Goal: Navigation & Orientation: Find specific page/section

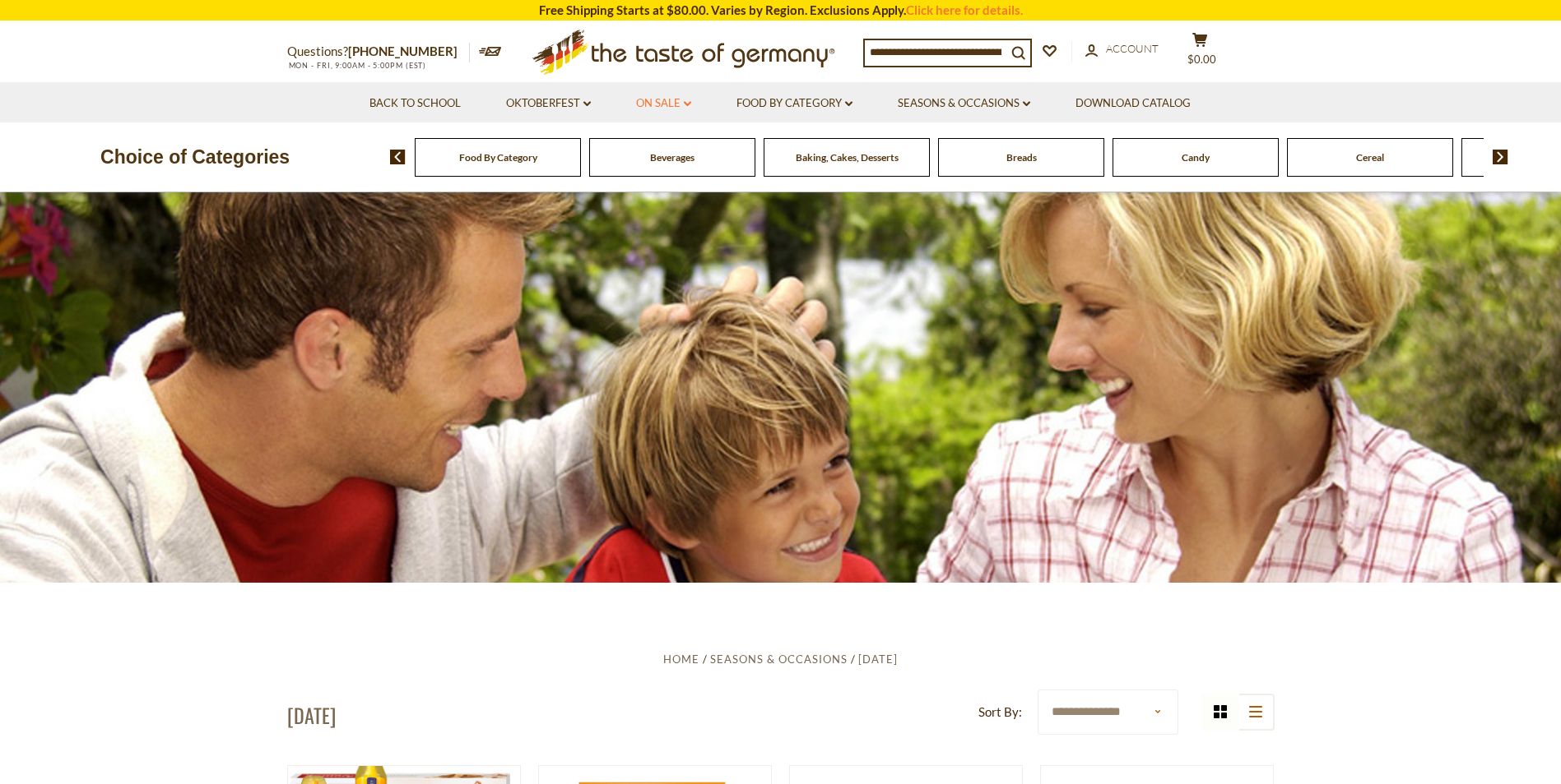
click at [666, 100] on link "On Sale dropdown_arrow" at bounding box center [664, 104] width 55 height 18
click at [677, 147] on link "All On Sale" at bounding box center [657, 146] width 59 height 15
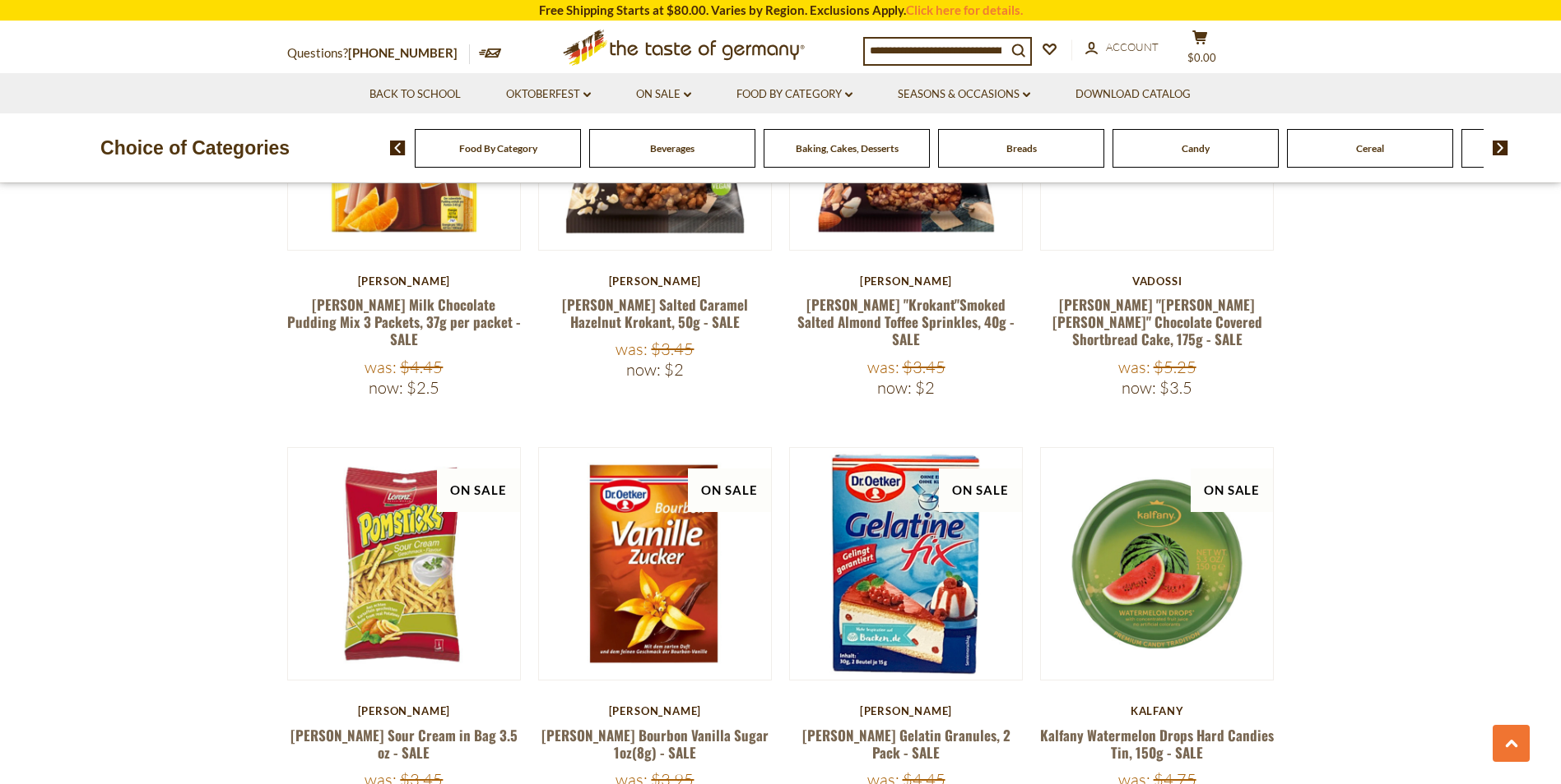
scroll to position [3542, 0]
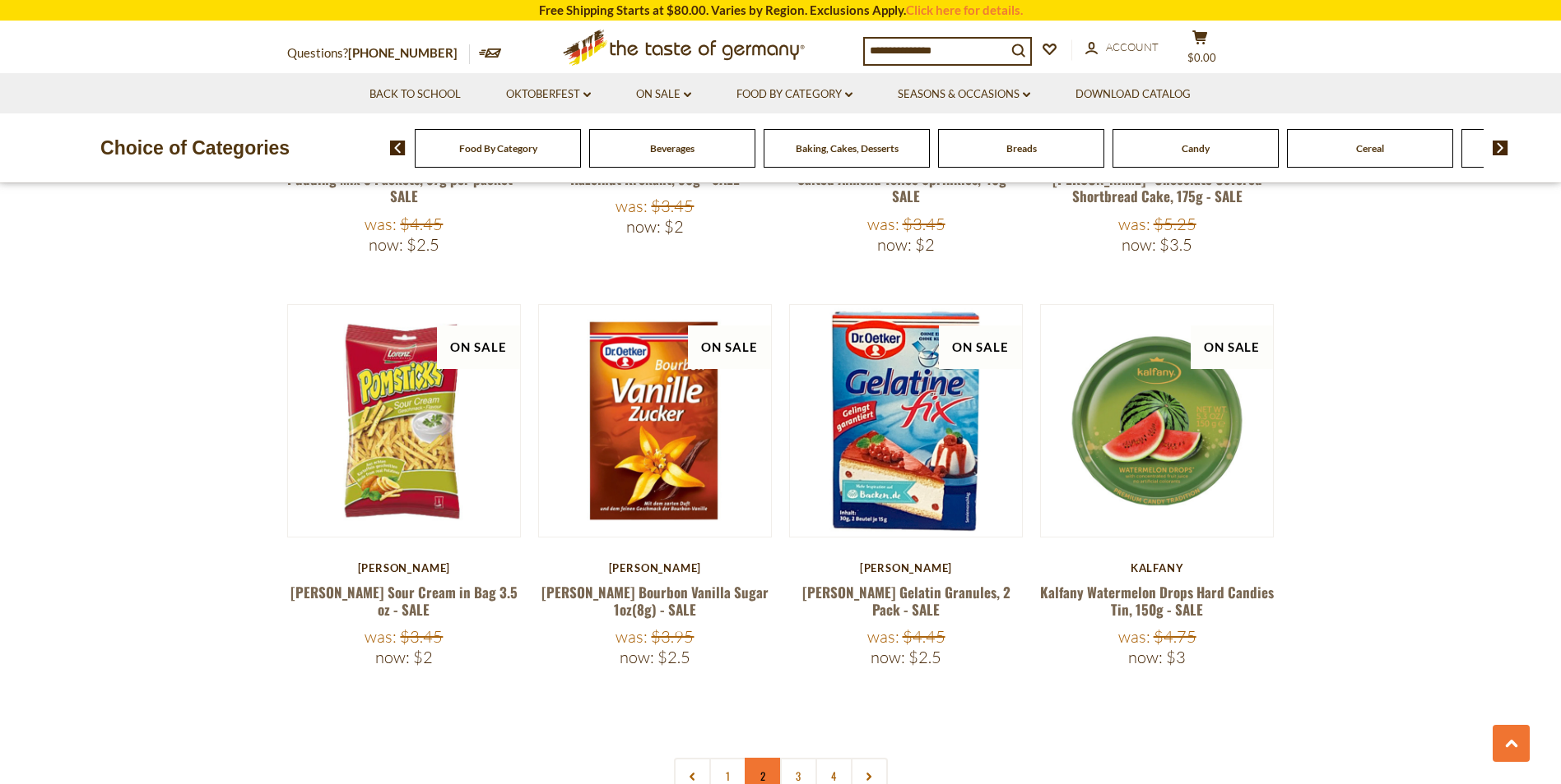
click at [755, 758] on link "2" at bounding box center [763, 776] width 37 height 37
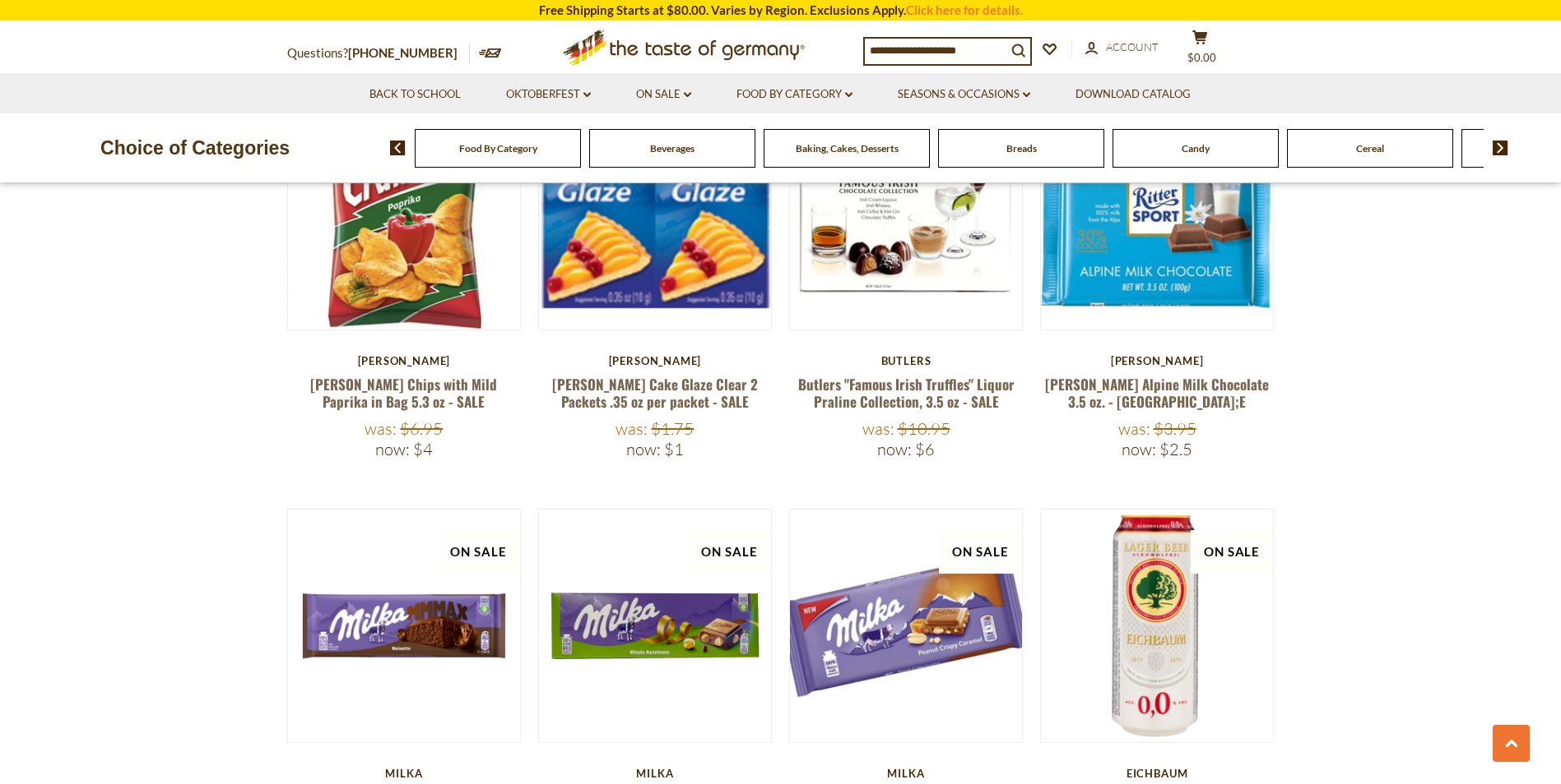
scroll to position [826, 0]
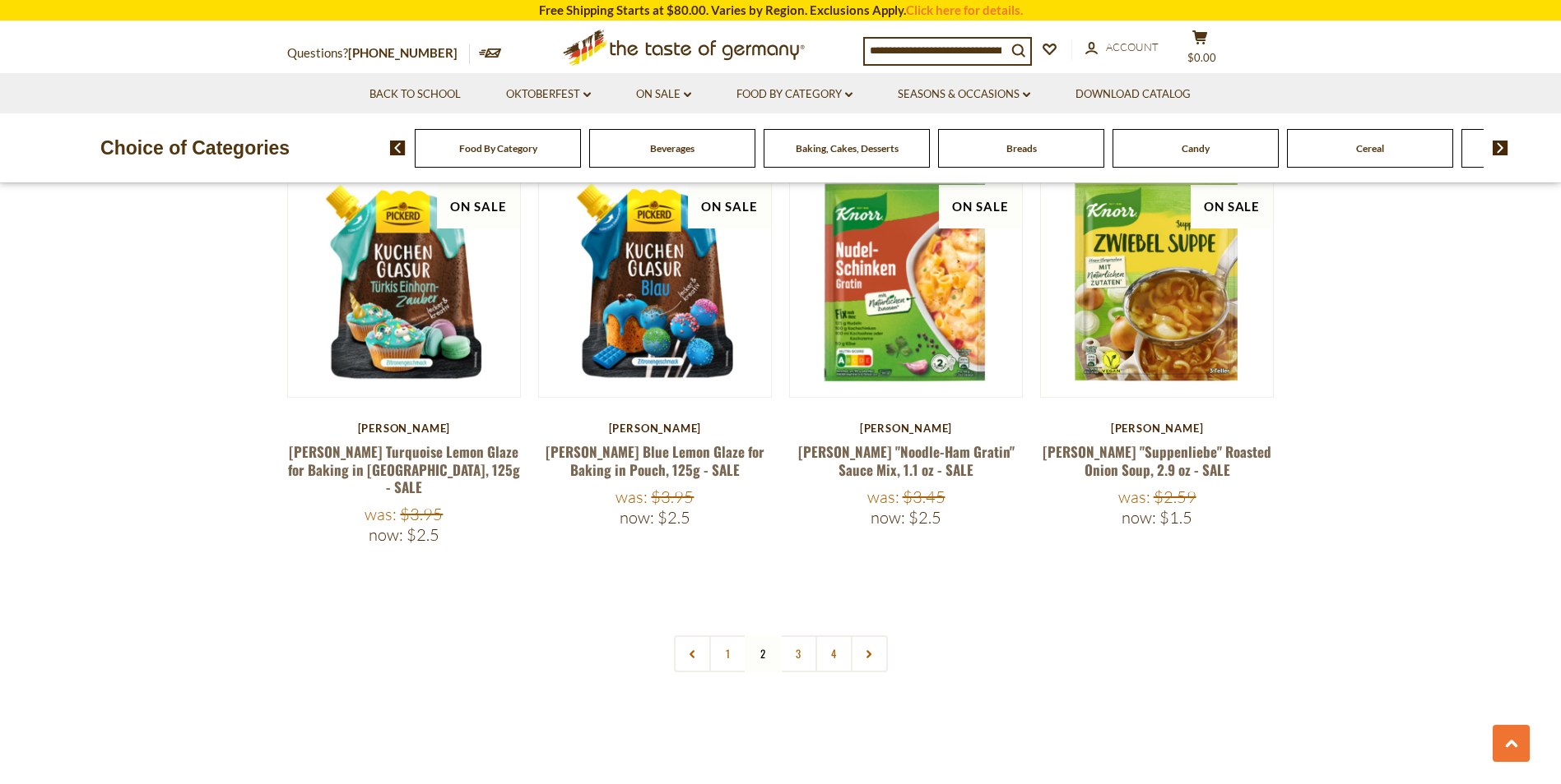
scroll to position [3720, 0]
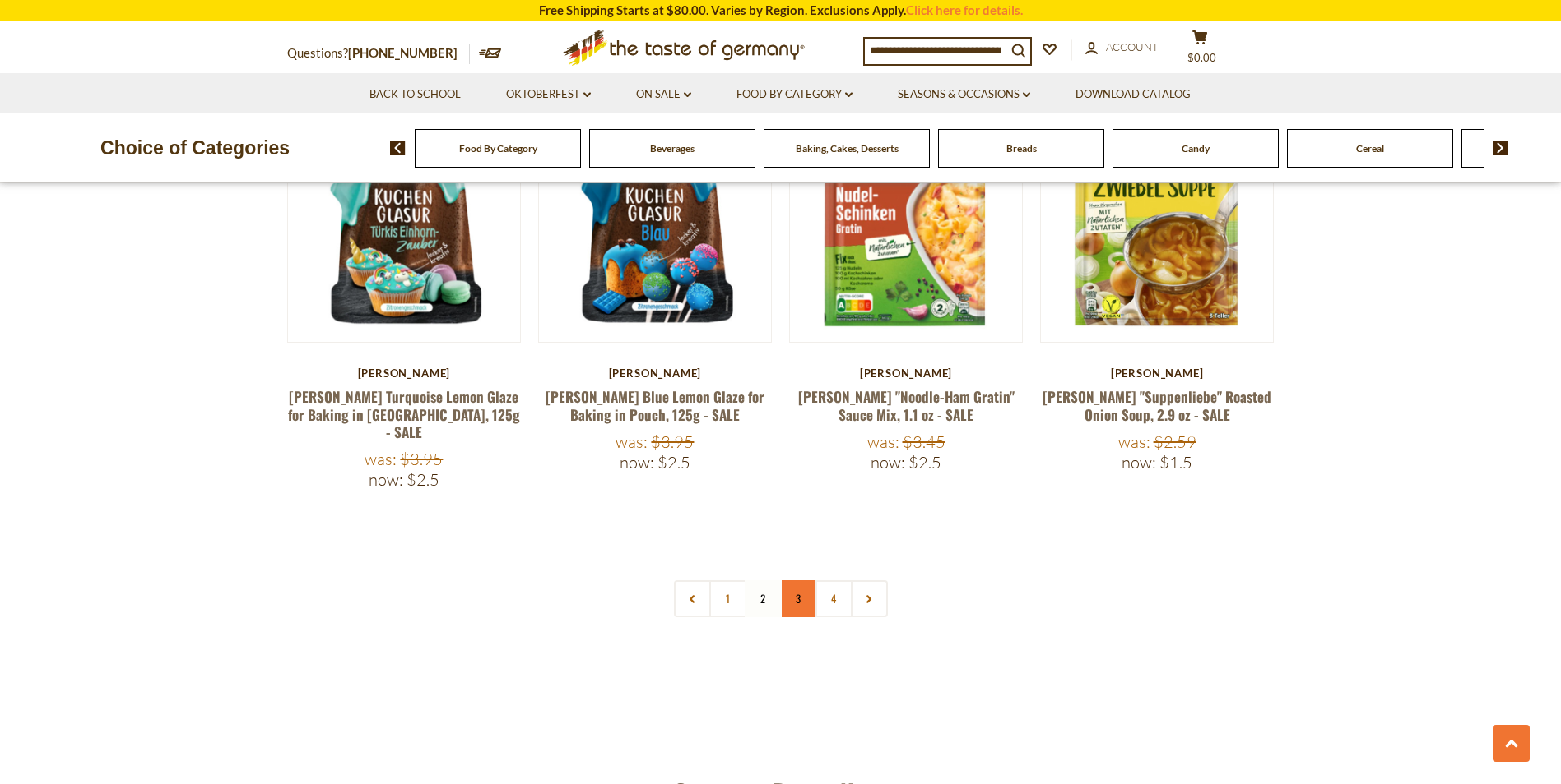
click at [791, 580] on link "3" at bounding box center [797, 598] width 37 height 37
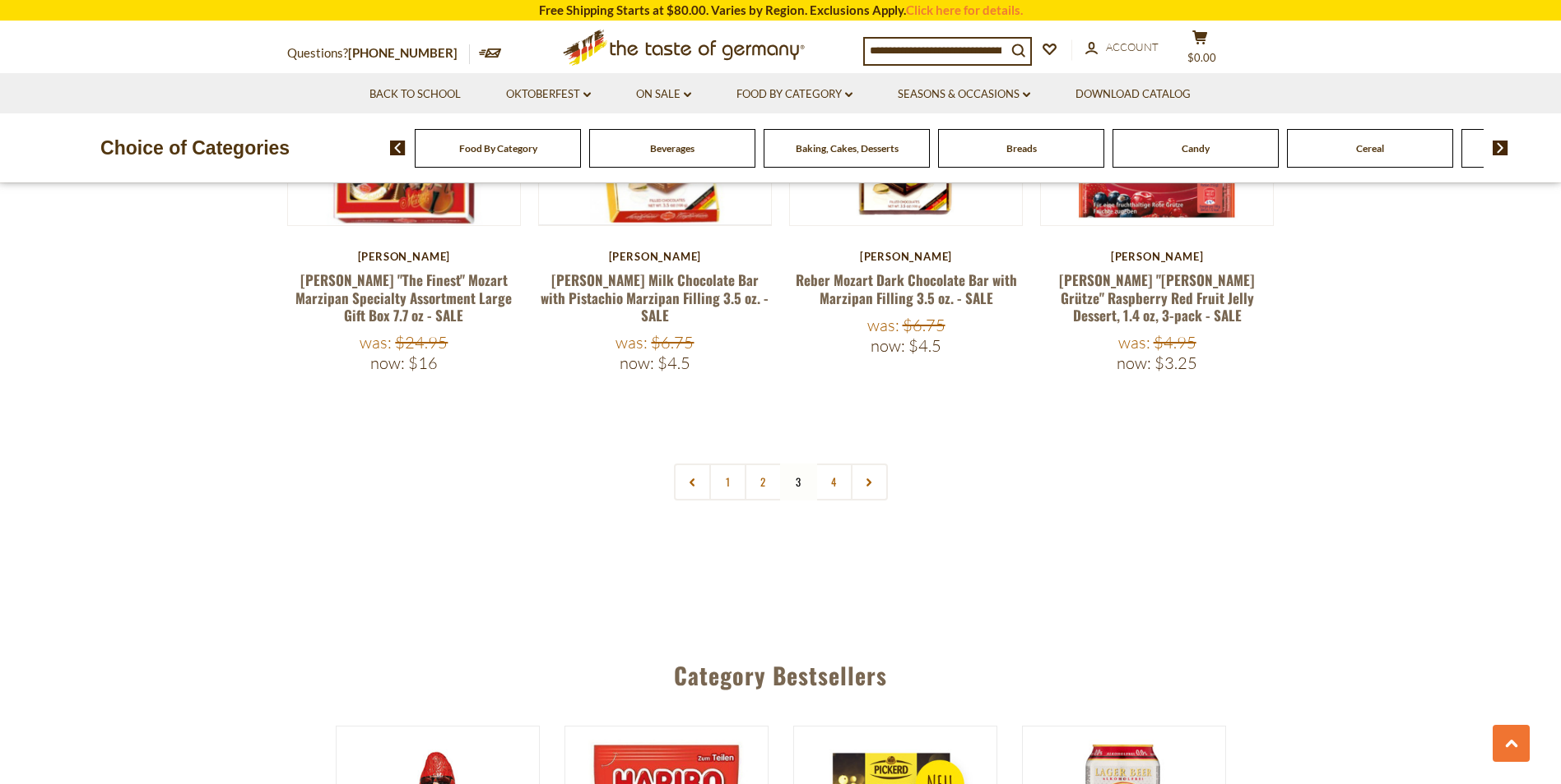
scroll to position [3983, 0]
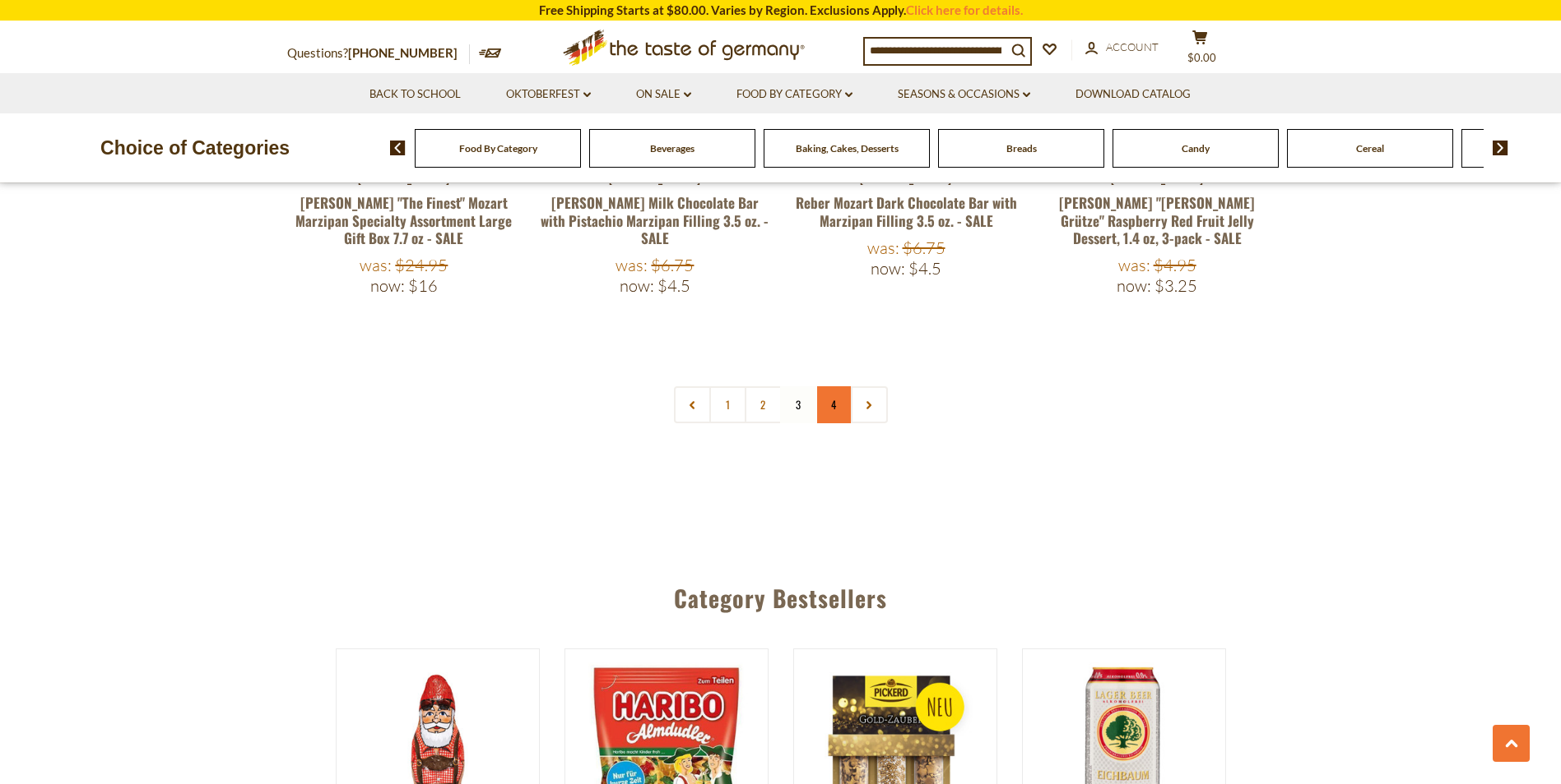
click at [835, 386] on link "4" at bounding box center [833, 404] width 37 height 37
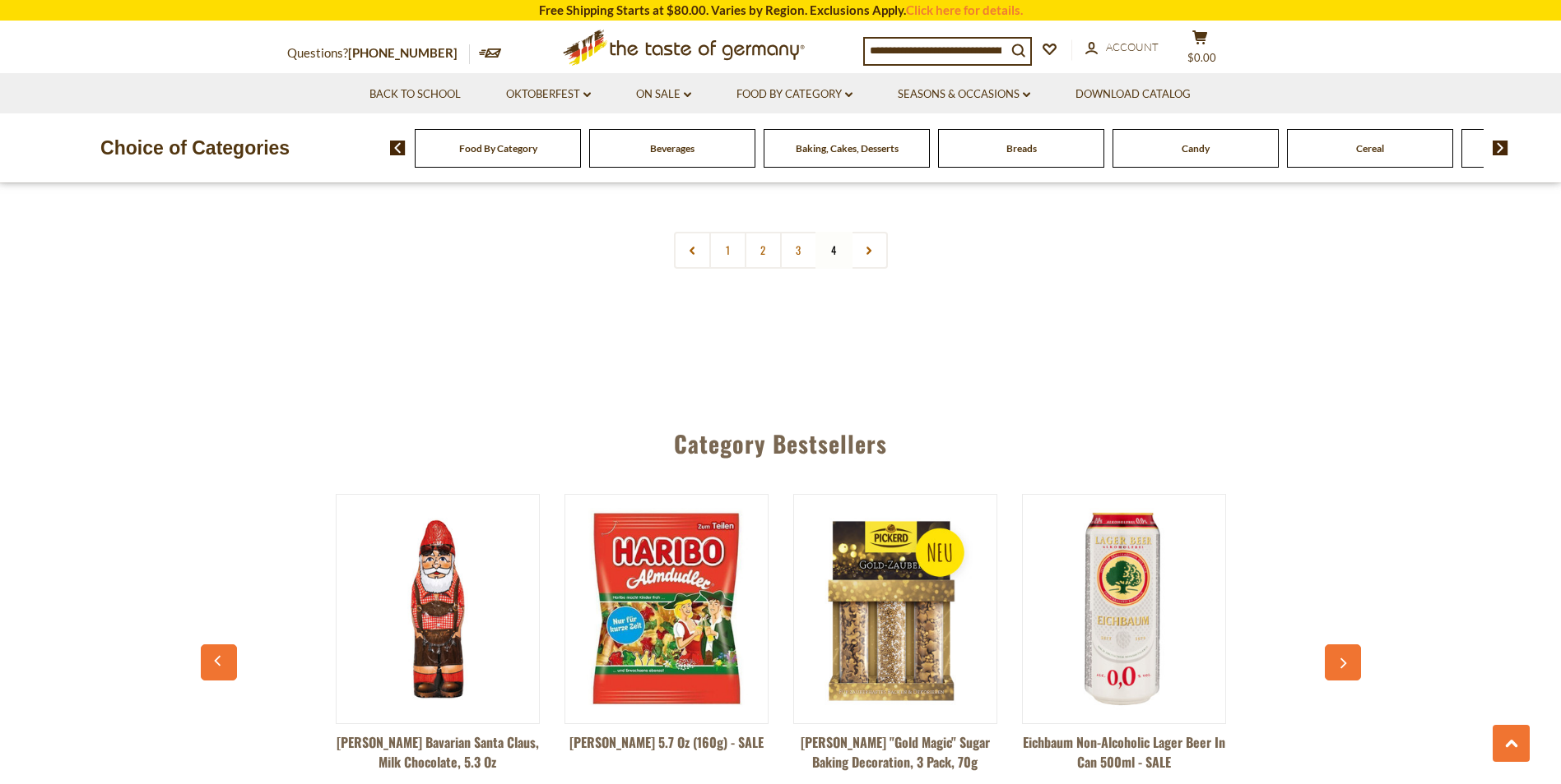
scroll to position [3773, 0]
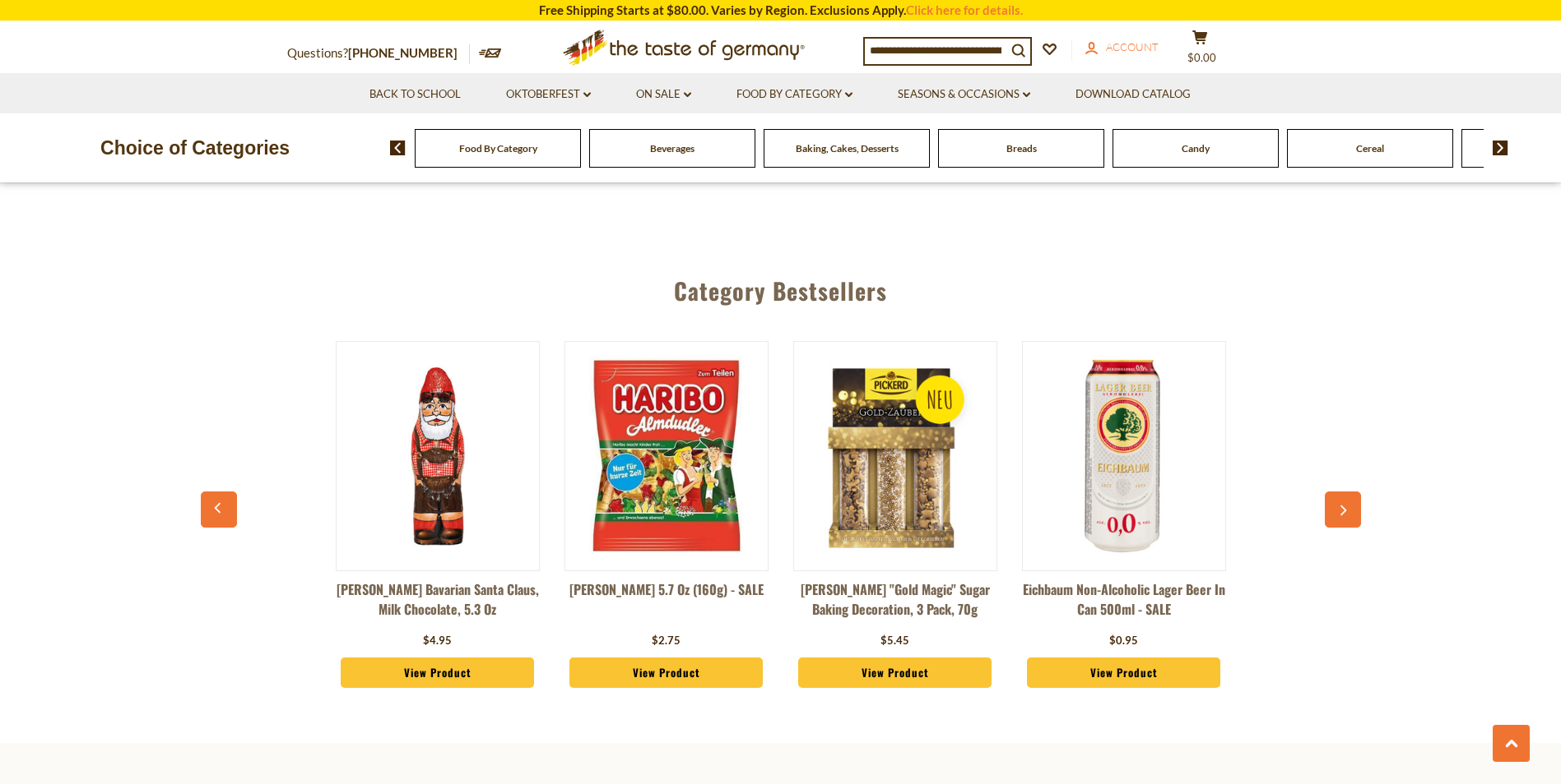
click at [1125, 43] on span "Account" at bounding box center [1131, 47] width 52 height 13
